Goal: Complete application form

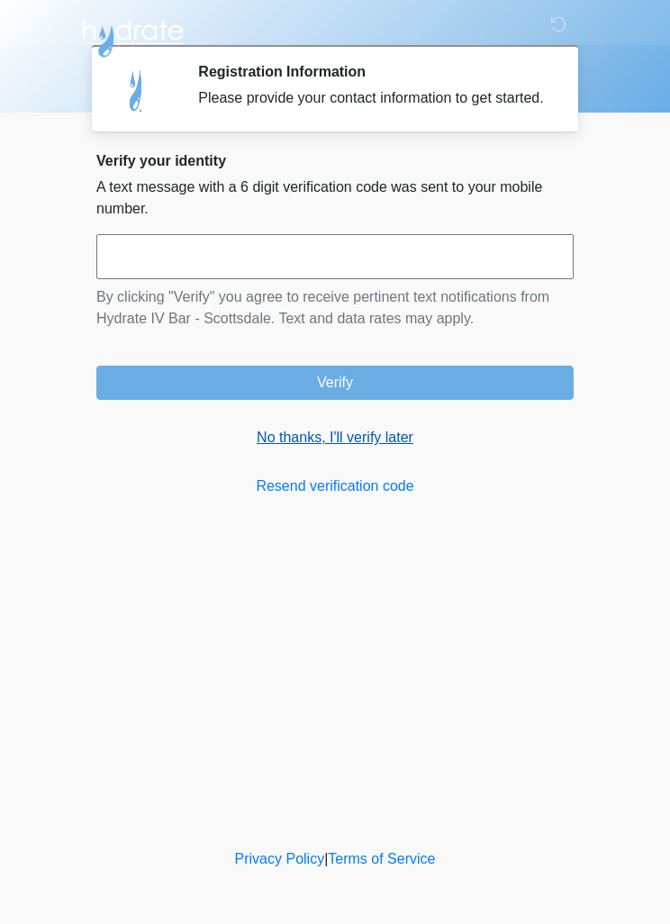
click at [377, 448] on link "No thanks, I'll verify later" at bounding box center [334, 438] width 477 height 22
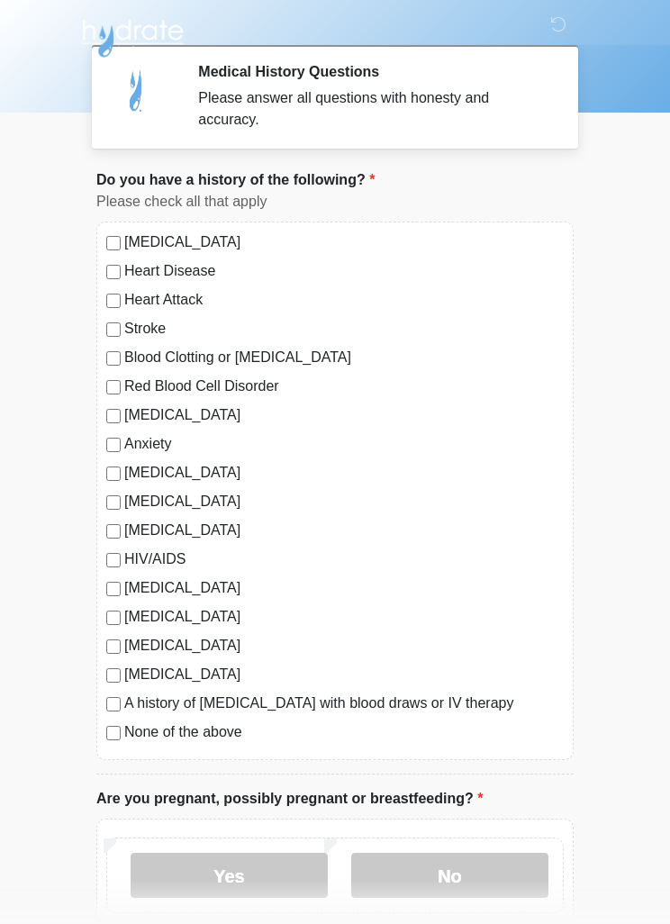
click at [156, 712] on label "A history of syncope with blood draws or IV therapy" at bounding box center [343, 703] width 439 height 22
click at [127, 727] on label "None of the above" at bounding box center [343, 732] width 439 height 22
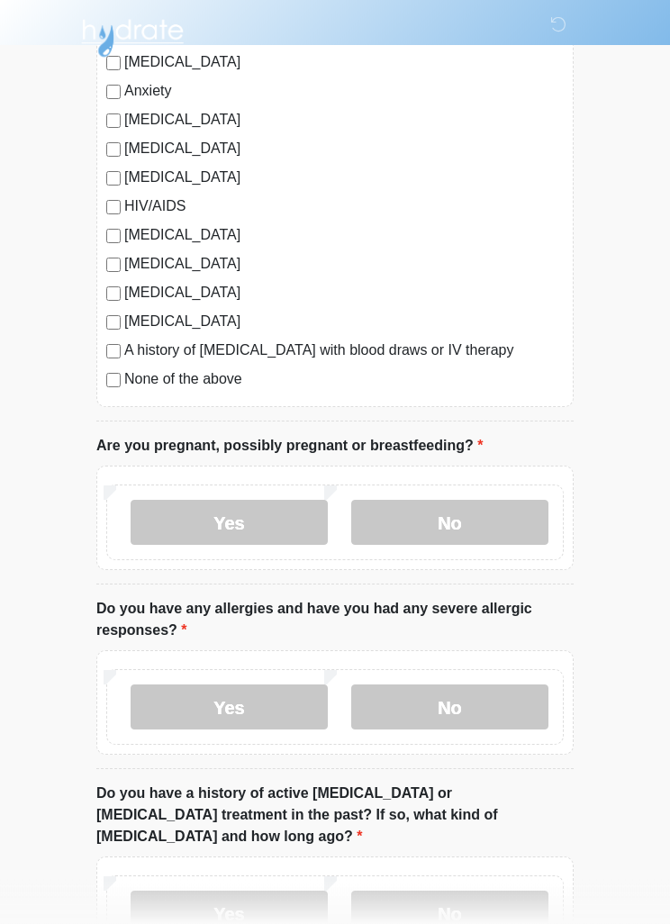
scroll to position [367, 0]
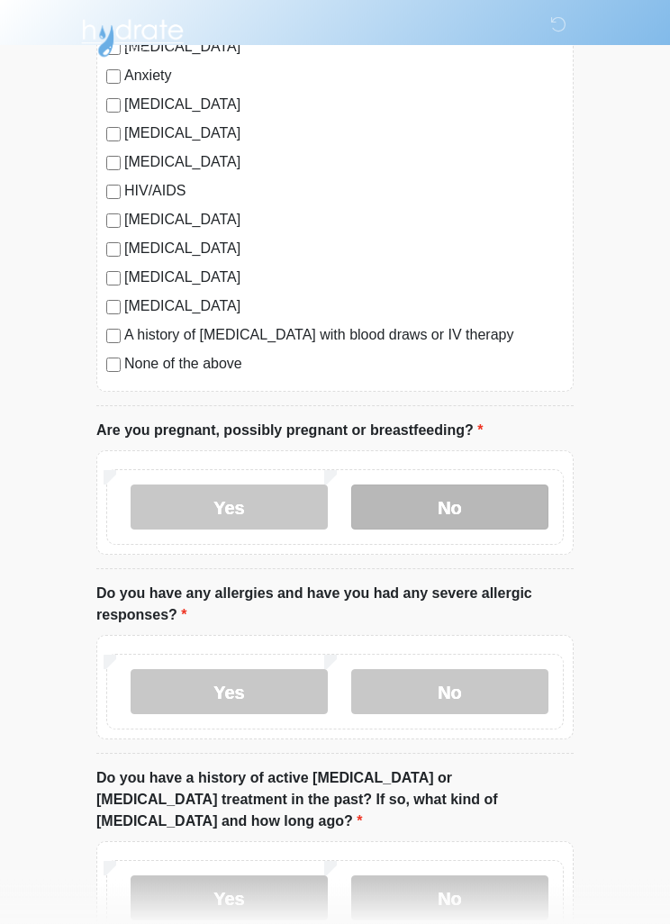
click at [472, 512] on label "No" at bounding box center [449, 507] width 197 height 45
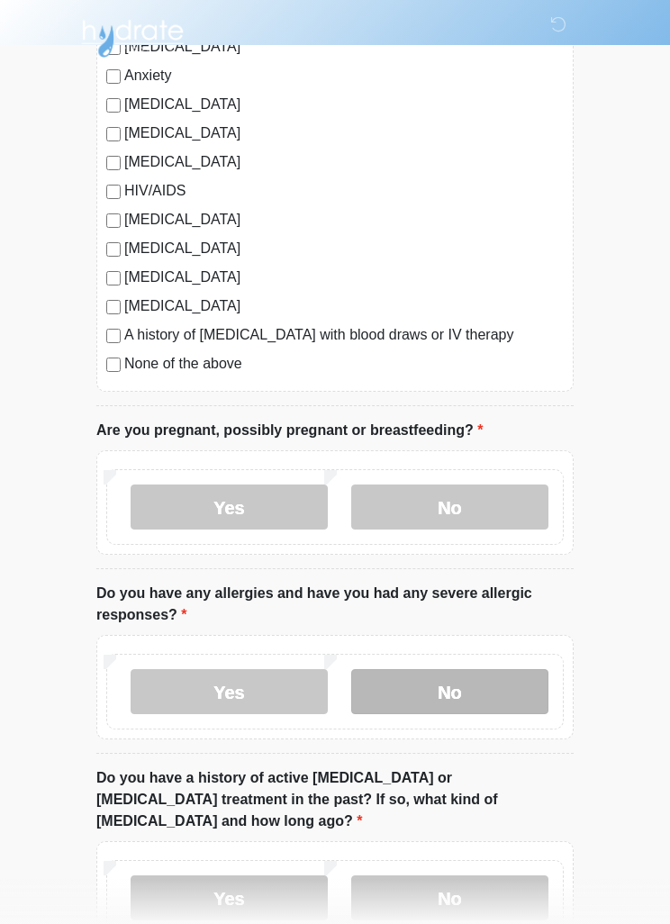
click at [501, 683] on label "No" at bounding box center [449, 691] width 197 height 45
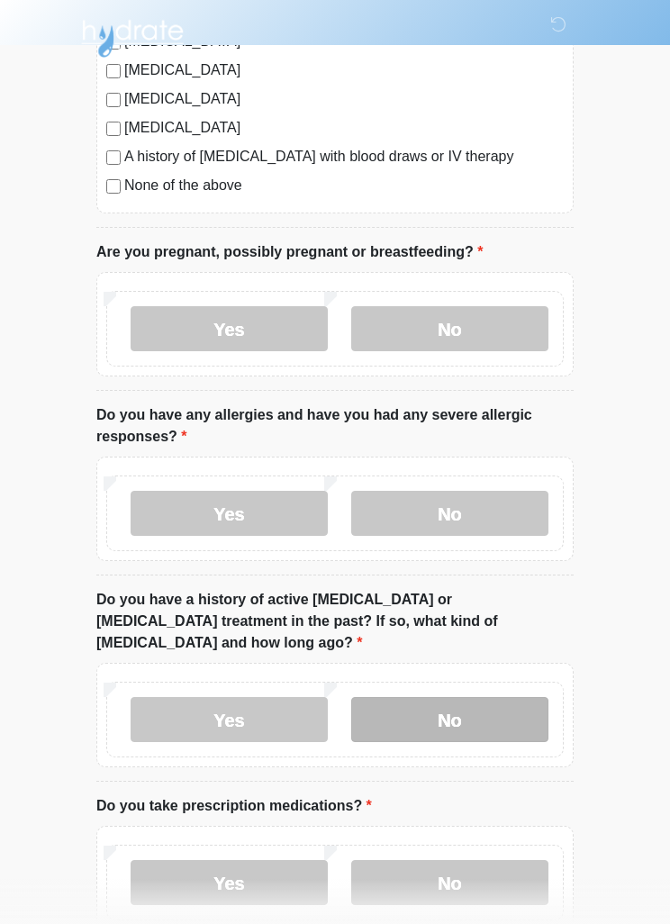
click at [494, 701] on label "No" at bounding box center [449, 719] width 197 height 45
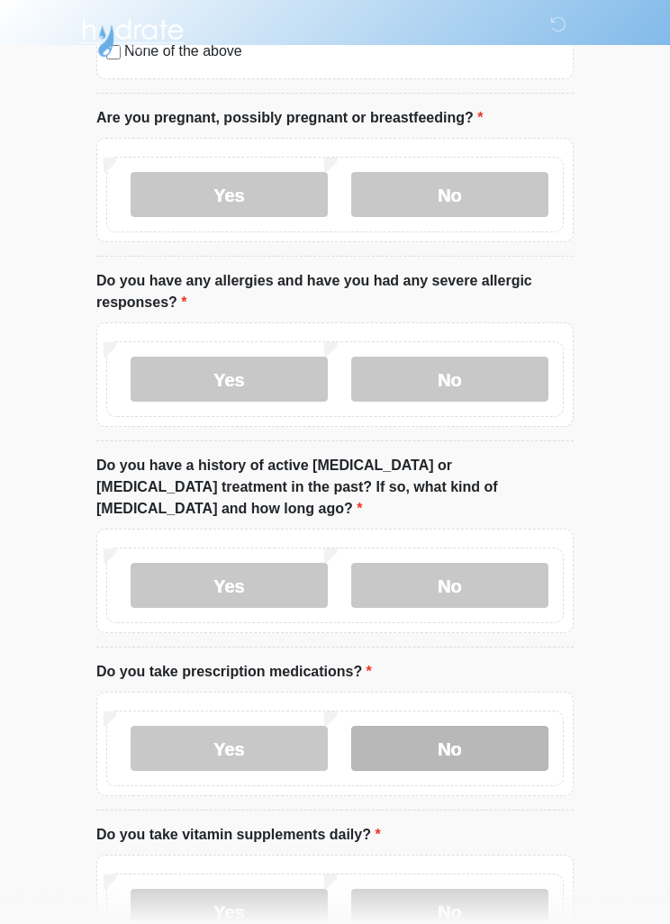
click at [488, 743] on label "No" at bounding box center [449, 749] width 197 height 45
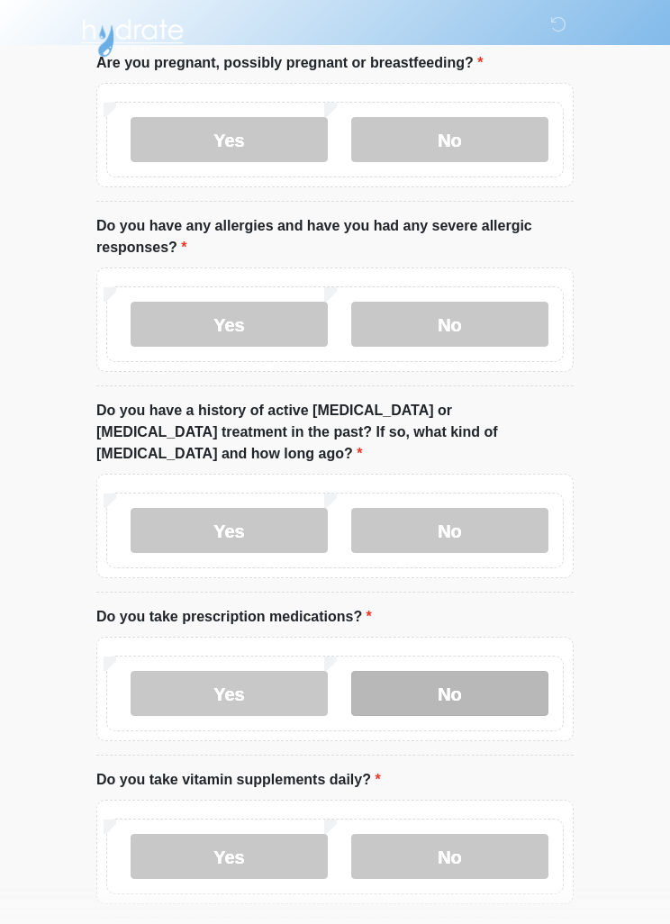
scroll to position [794, 0]
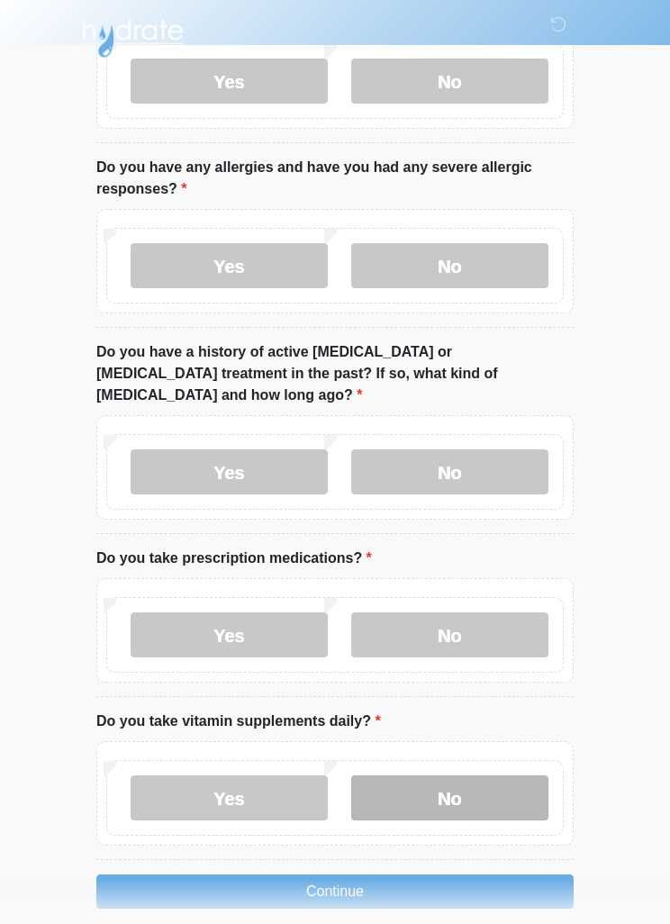
click at [446, 777] on label "No" at bounding box center [449, 797] width 197 height 45
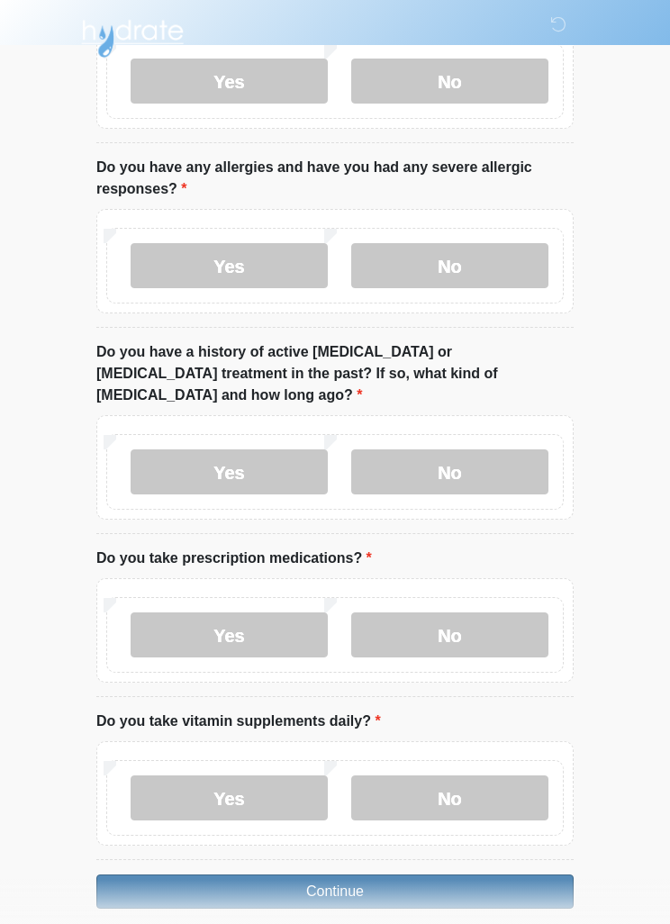
click at [426, 874] on button "Continue" at bounding box center [334, 891] width 477 height 34
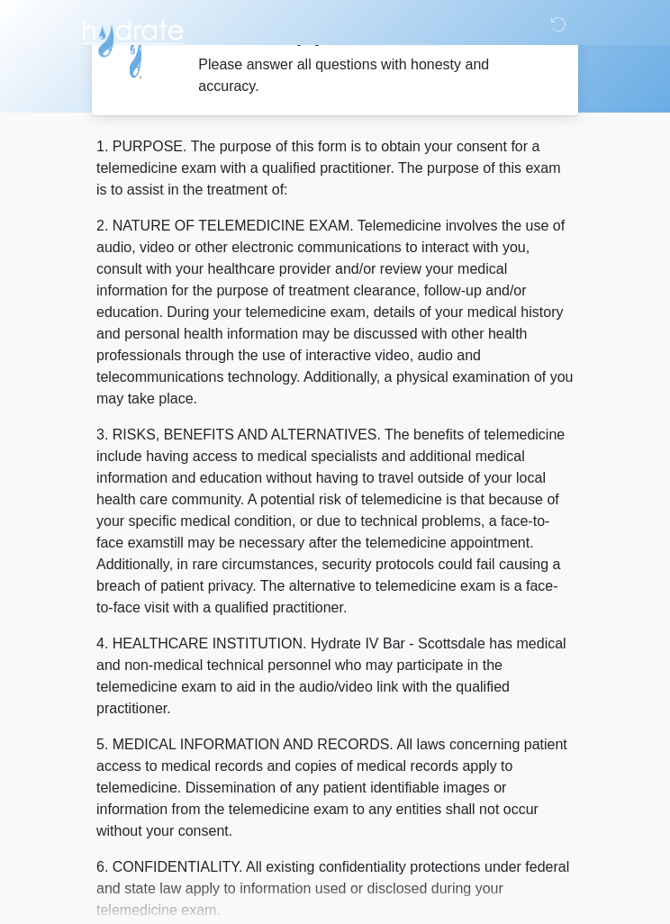
scroll to position [0, 0]
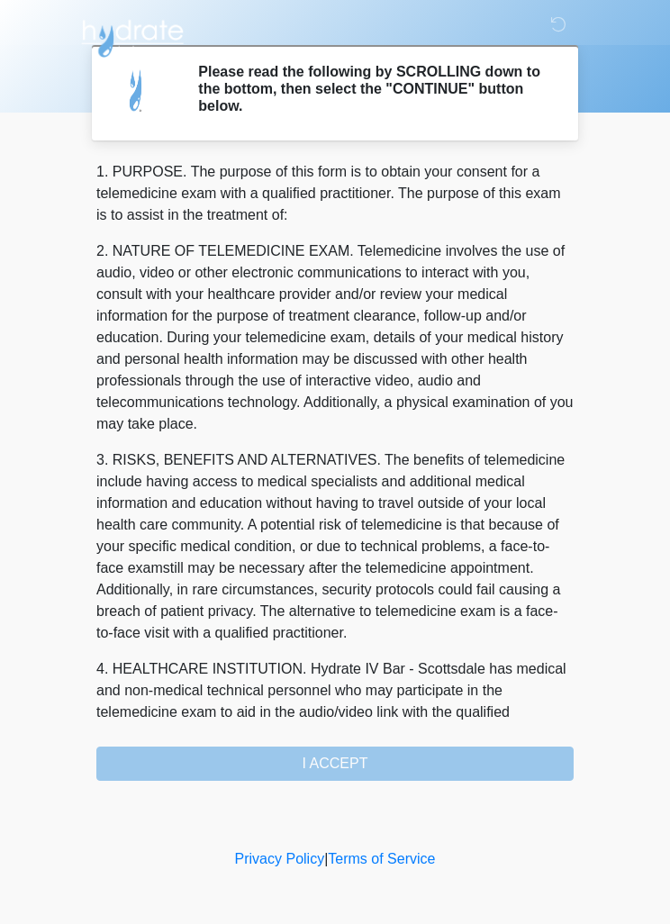
click at [394, 758] on div "1. PURPOSE. The purpose of this form is to obtain your consent for a telemedici…" at bounding box center [334, 471] width 477 height 620
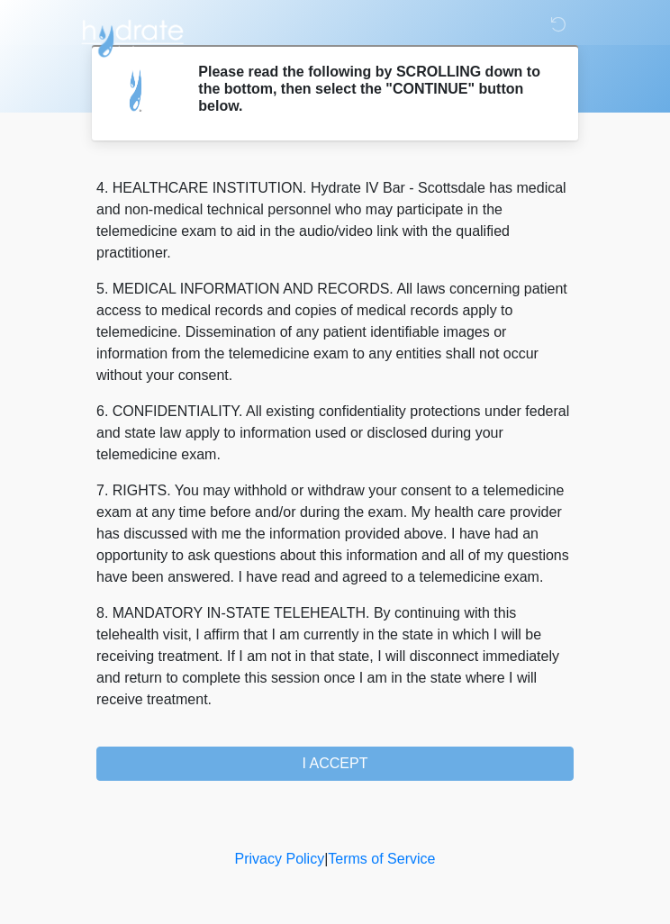
scroll to position [502, 0]
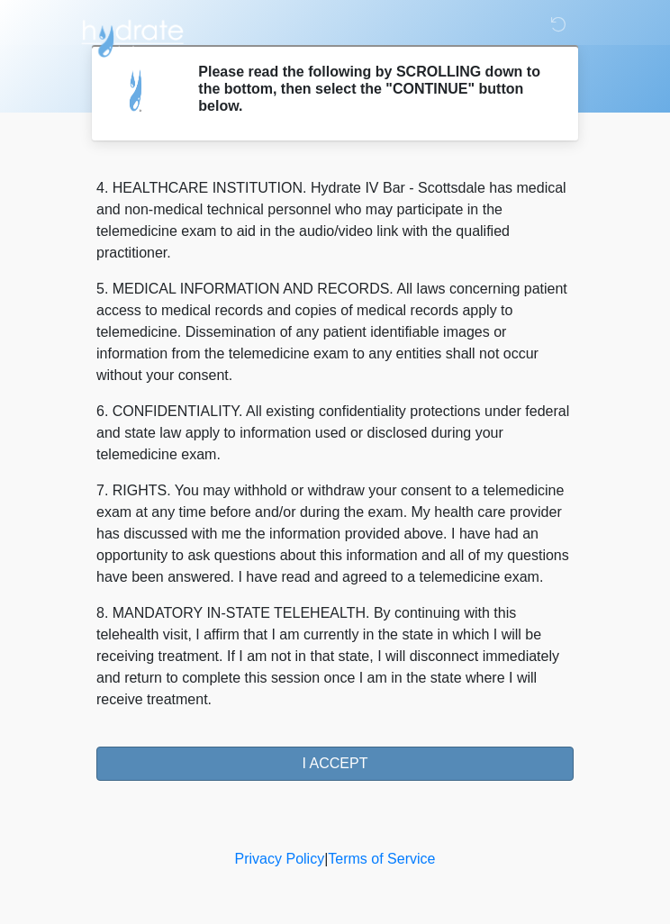
click at [356, 773] on button "I ACCEPT" at bounding box center [334, 764] width 477 height 34
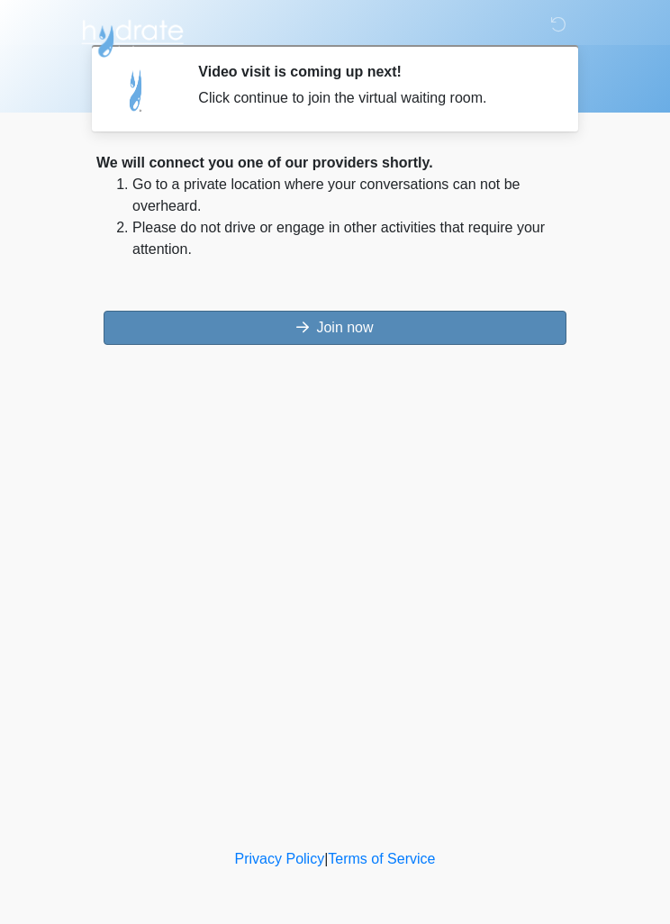
click at [391, 327] on button "Join now" at bounding box center [335, 328] width 463 height 34
